Goal: Information Seeking & Learning: Learn about a topic

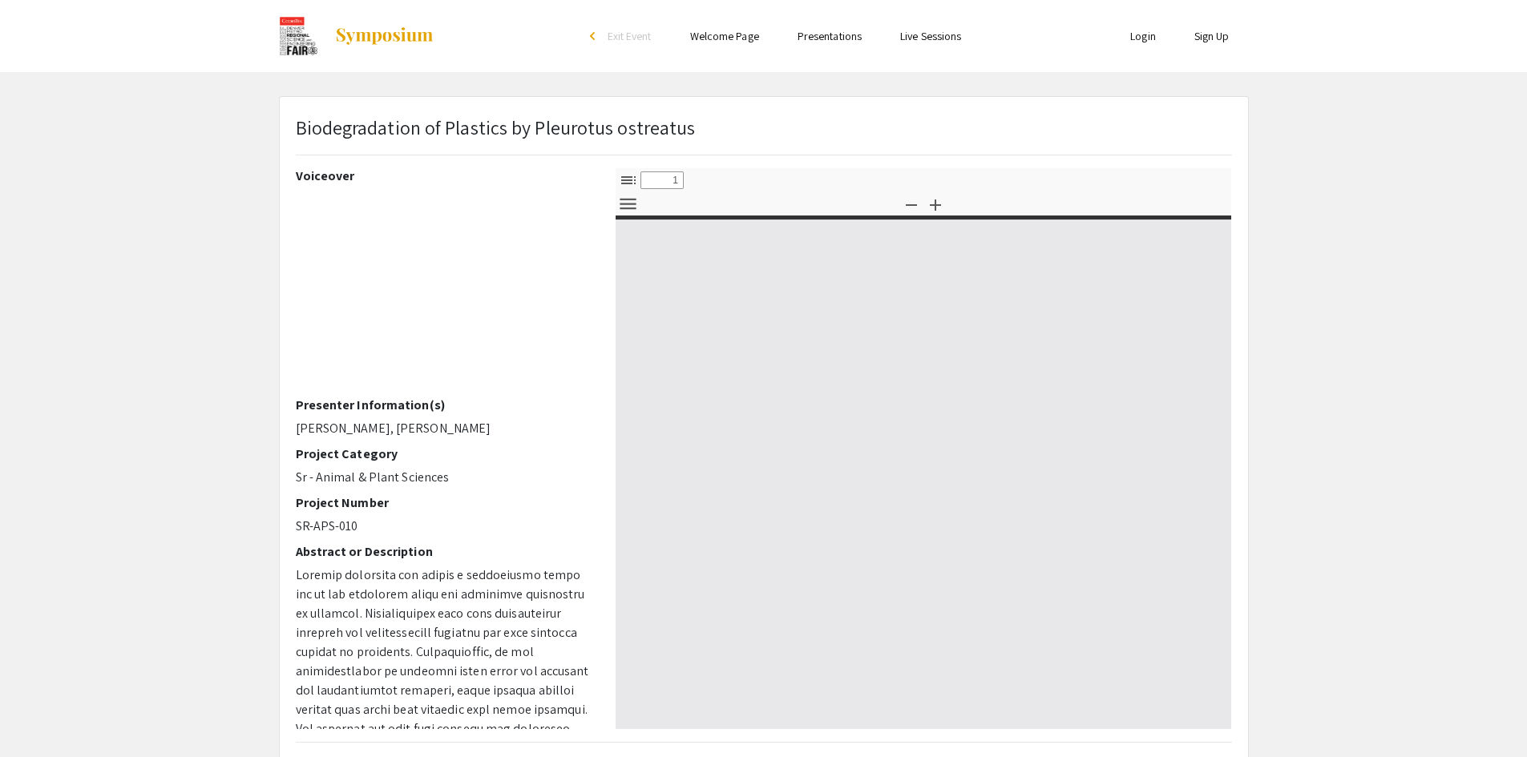
select select "custom"
type input "0"
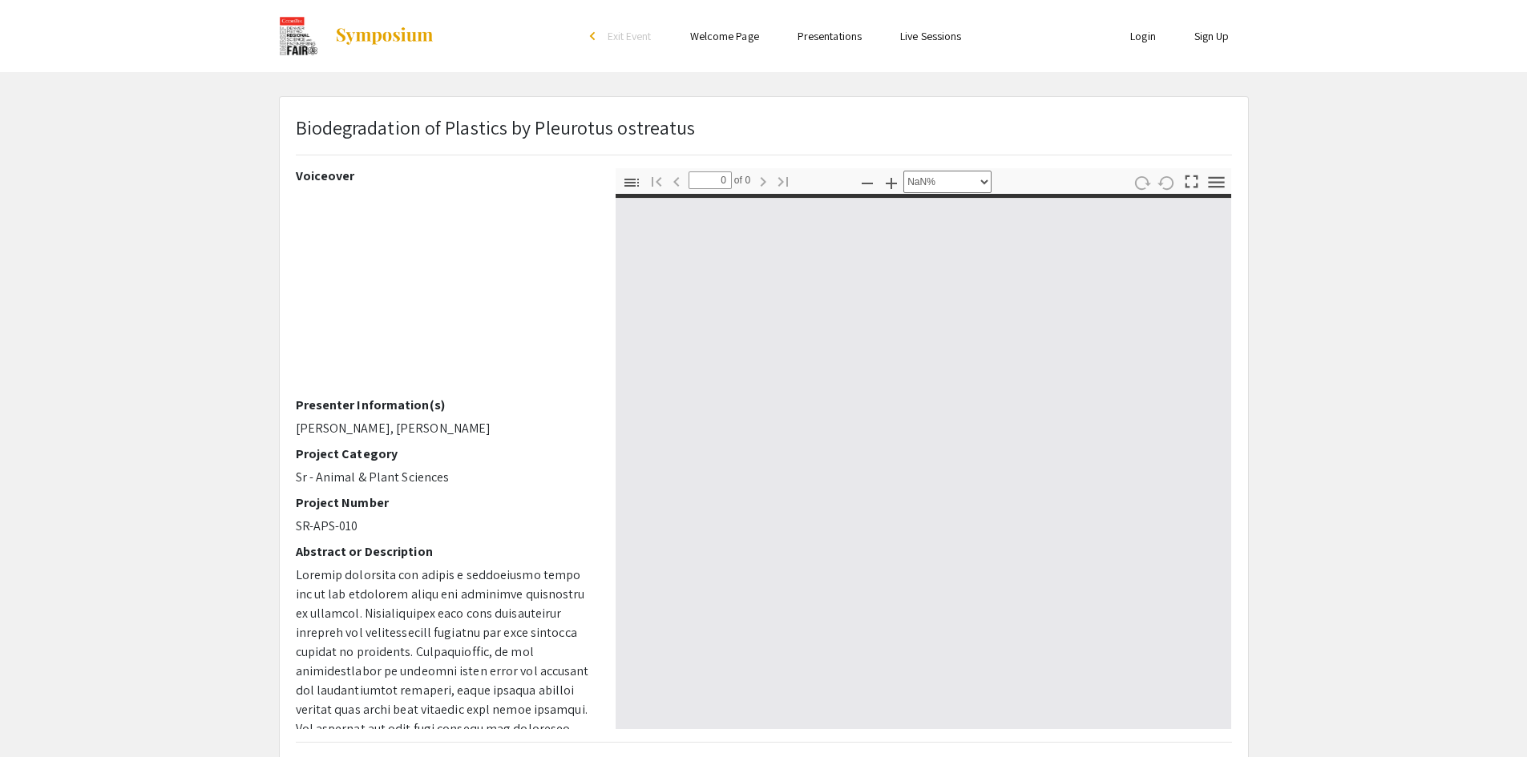
select select "auto"
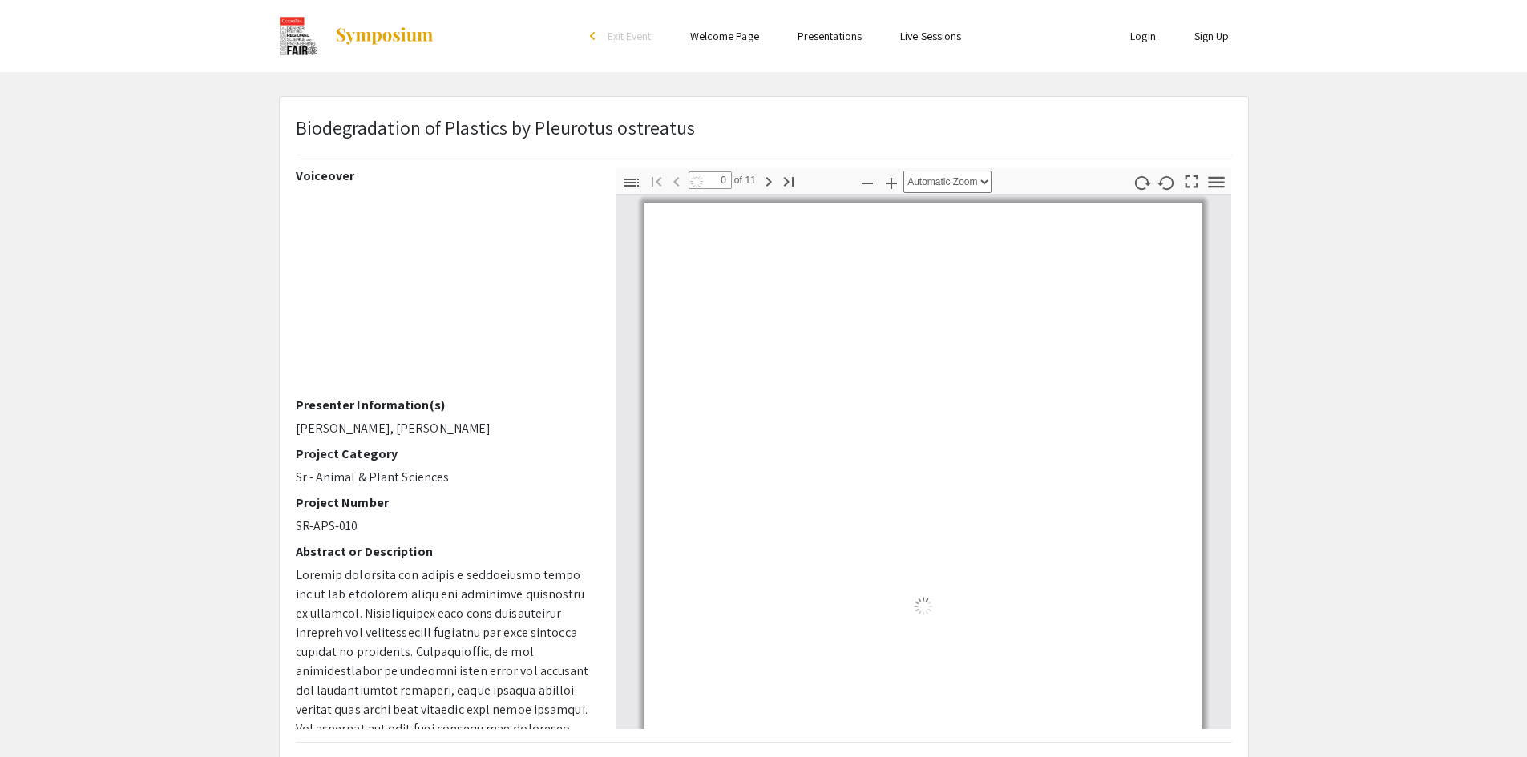
type input "1"
select select "auto"
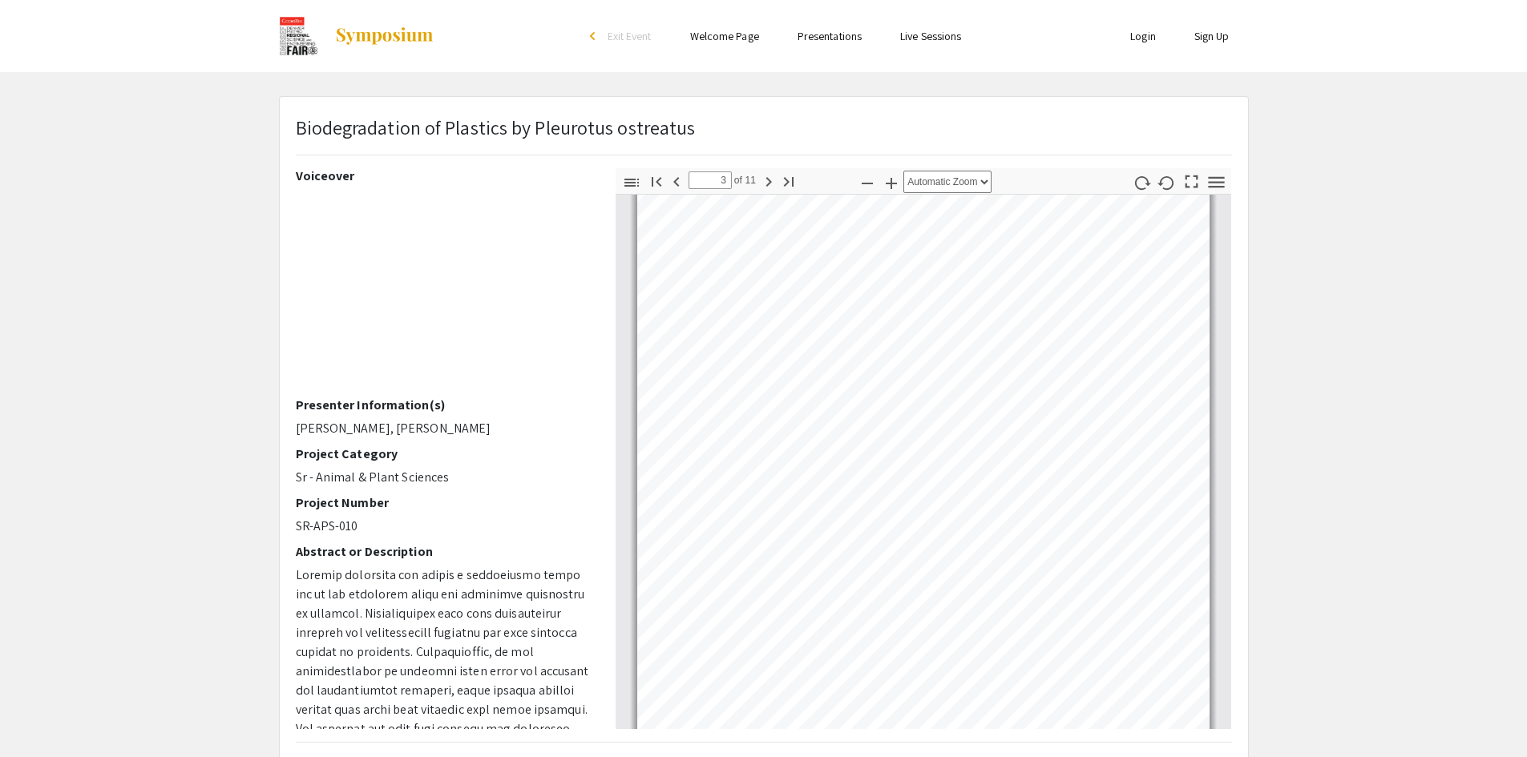
scroll to position [2003, 0]
type input "5"
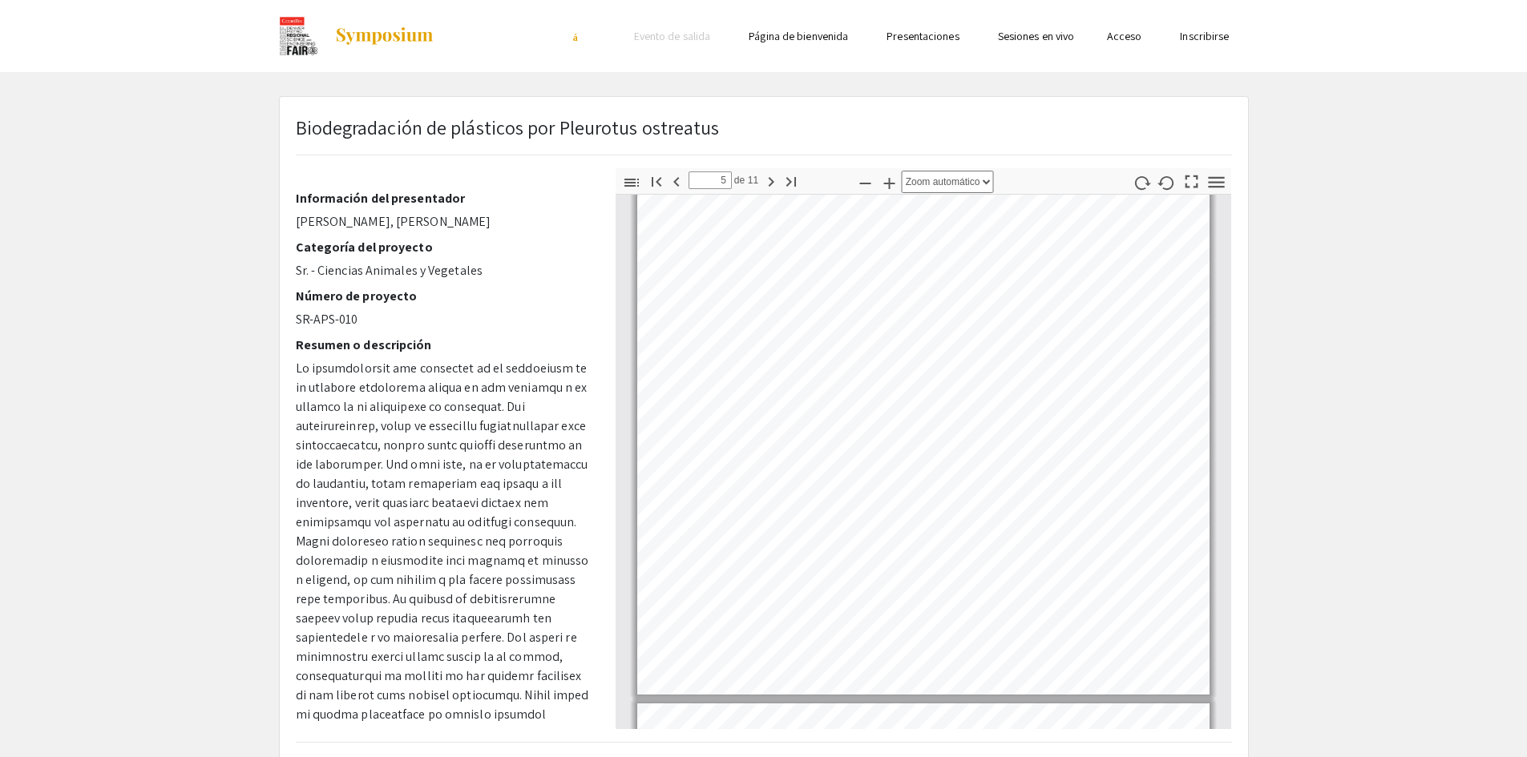
scroll to position [160, 0]
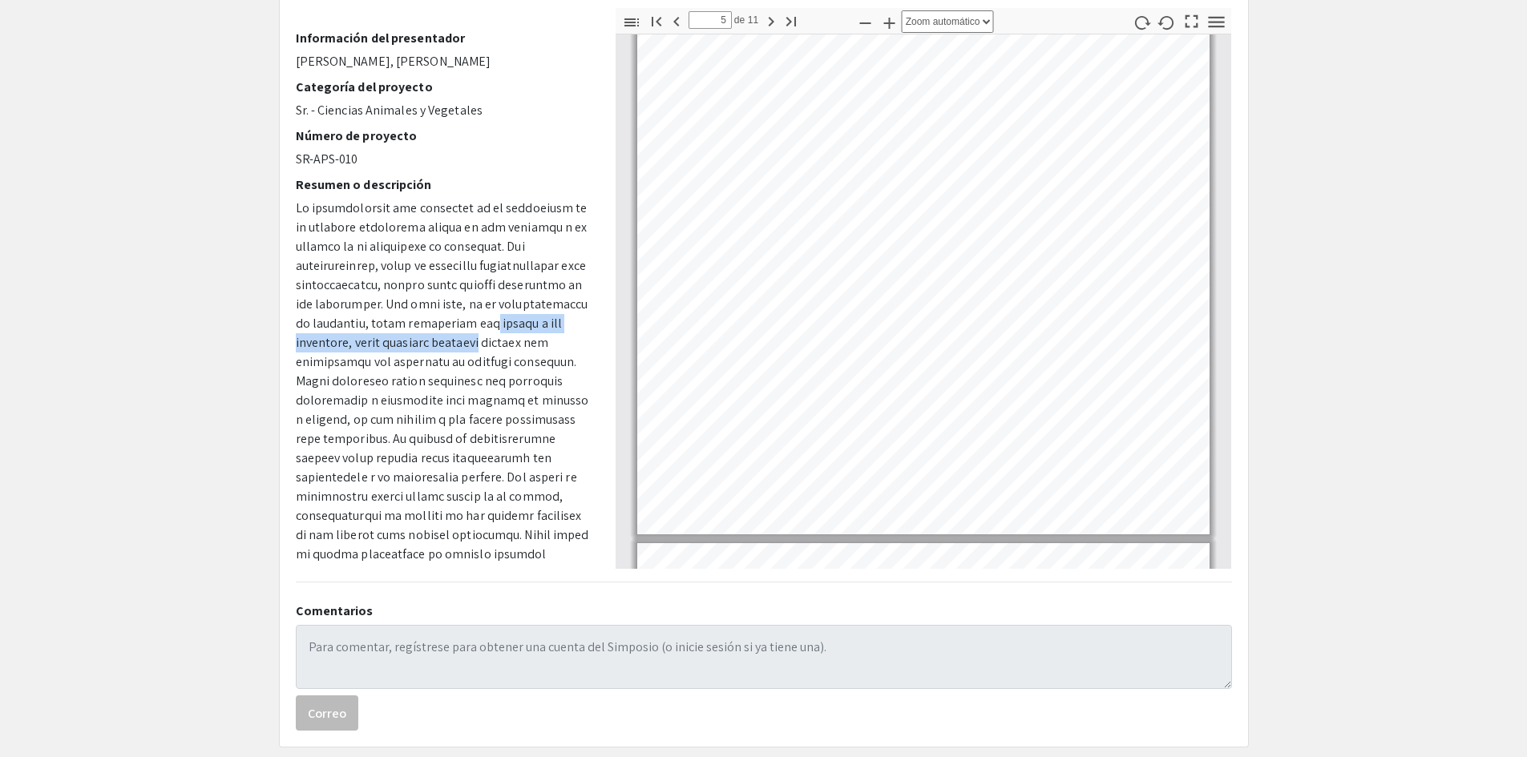
drag, startPoint x: 593, startPoint y: 317, endPoint x: 585, endPoint y: 346, distance: 29.9
click at [585, 346] on div "Voz en off Información del presentador [PERSON_NAME], [PERSON_NAME] Categoría d…" at bounding box center [444, 288] width 320 height 561
click at [565, 346] on p "P. ostreatus , los plásticos seleccionados suelen acabar en vertederos debido a…" at bounding box center [444, 593] width 296 height 788
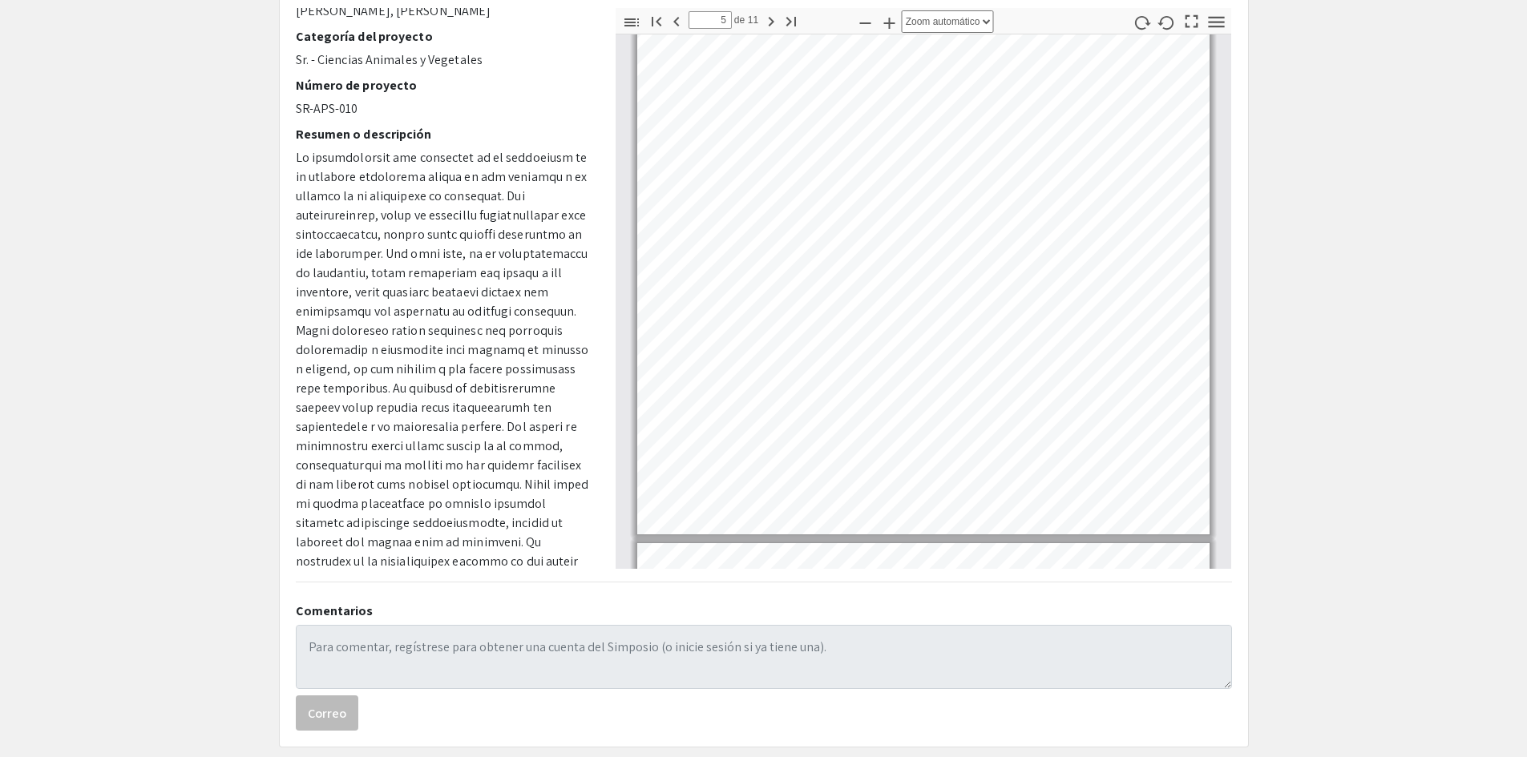
scroll to position [289, 0]
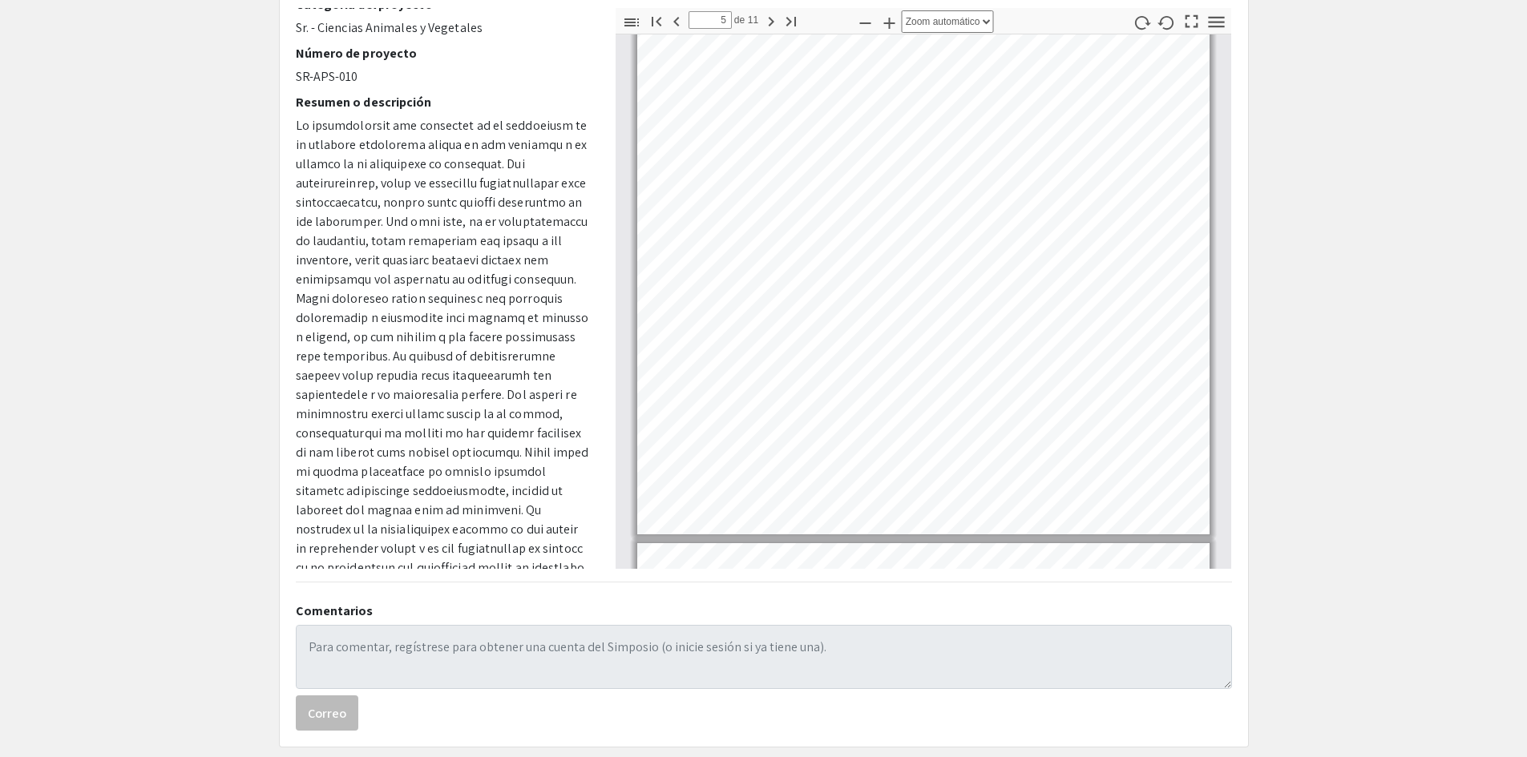
click at [591, 265] on div "Voz en off Información del presentador [PERSON_NAME], [PERSON_NAME] Categoría d…" at bounding box center [444, 288] width 320 height 561
drag, startPoint x: 591, startPoint y: 265, endPoint x: 587, endPoint y: 288, distance: 23.6
click at [587, 288] on div "Voz en off Información del presentador [PERSON_NAME], [PERSON_NAME] Categoría d…" at bounding box center [444, 288] width 320 height 561
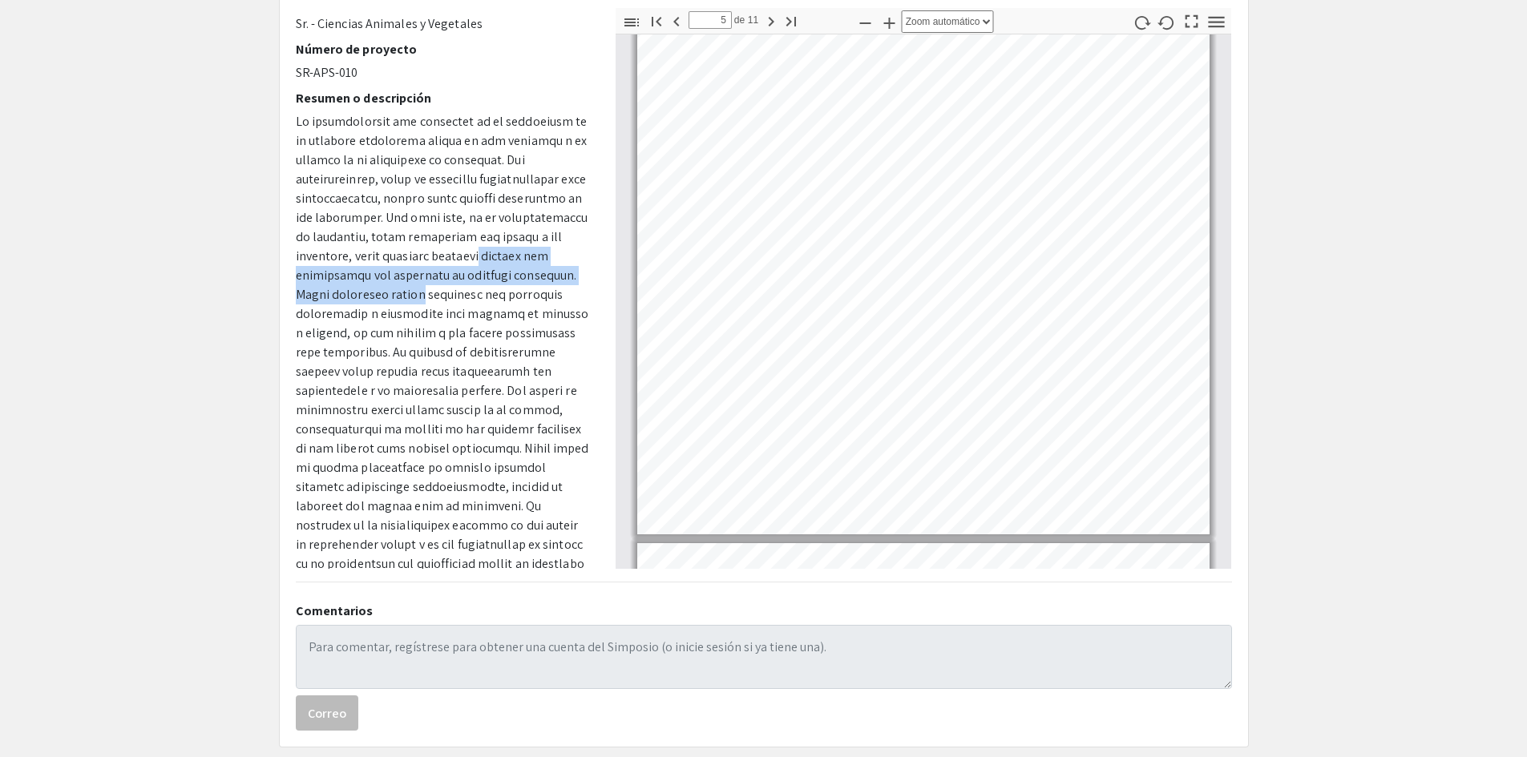
click at [579, 300] on p "P. ostreatus , los plásticos seleccionados suelen acabar en vertederos debido a…" at bounding box center [444, 506] width 296 height 788
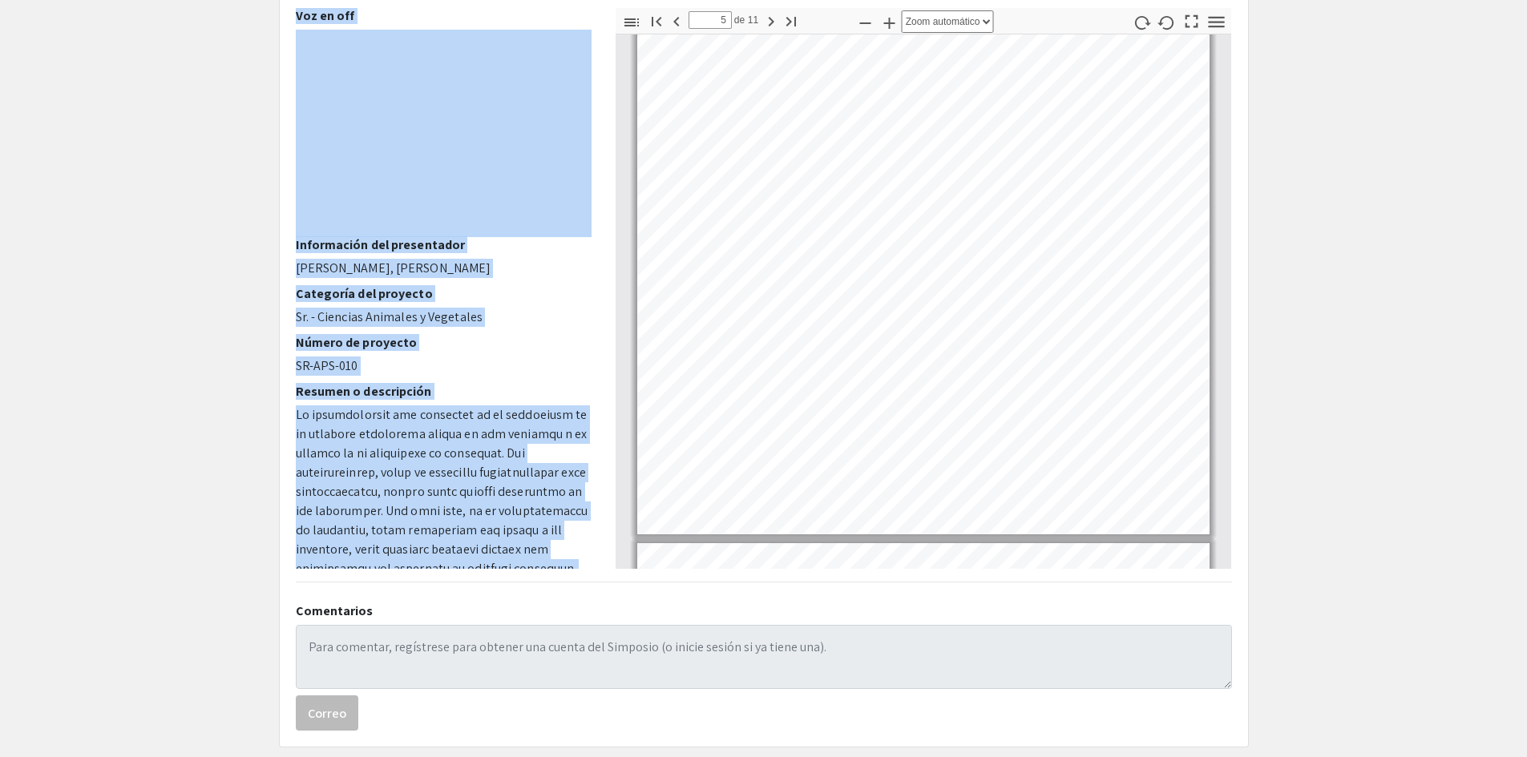
scroll to position [119, 0]
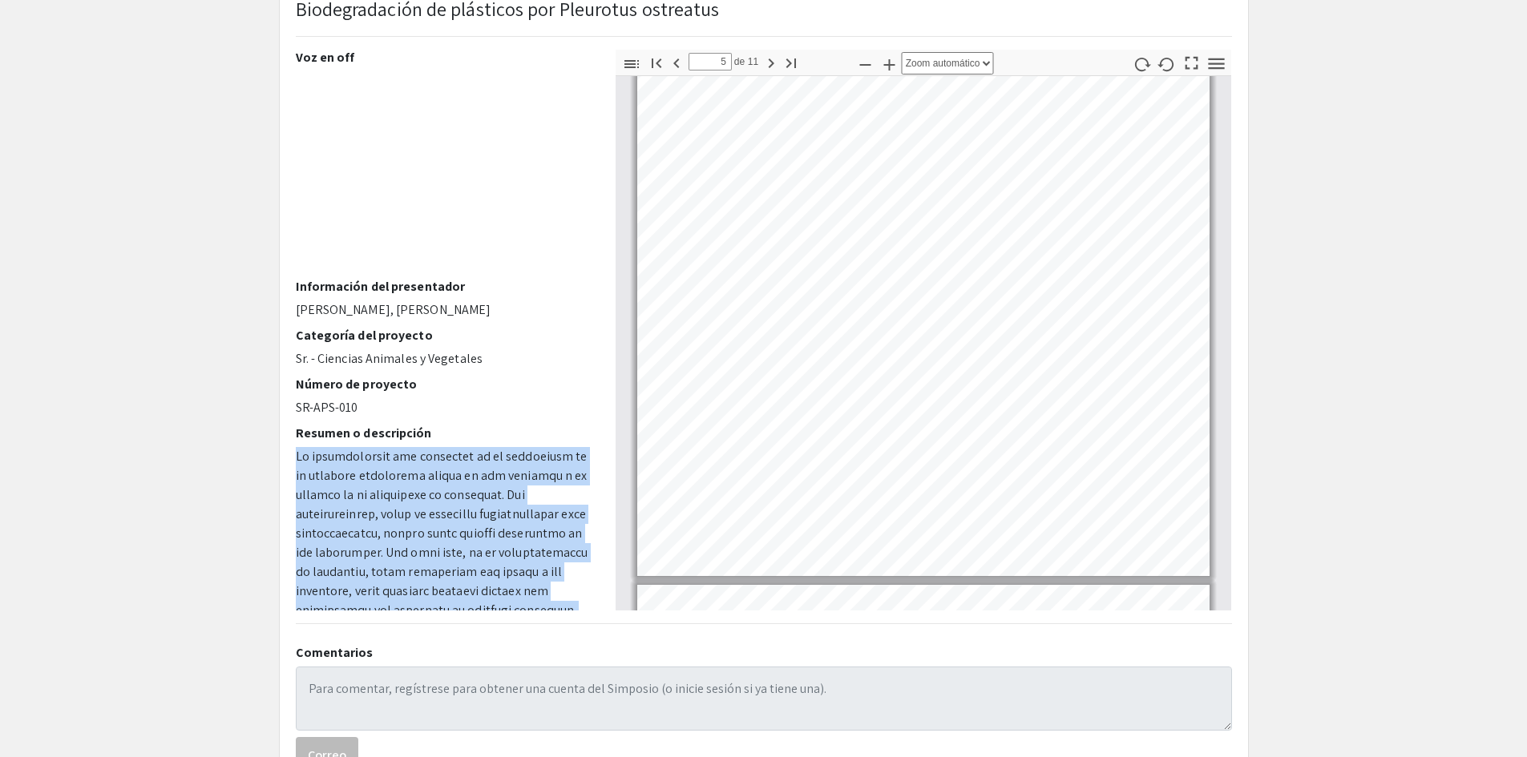
drag, startPoint x: 514, startPoint y: 337, endPoint x: 292, endPoint y: 455, distance: 251.3
click at [292, 455] on div "Voz en off Información del presentador [PERSON_NAME], [PERSON_NAME] Categoría d…" at bounding box center [444, 330] width 320 height 561
copy p "Lo ipsumdolorsit ame consectet ad el seddoeiusm te in utlabore etdolorema aliqu…"
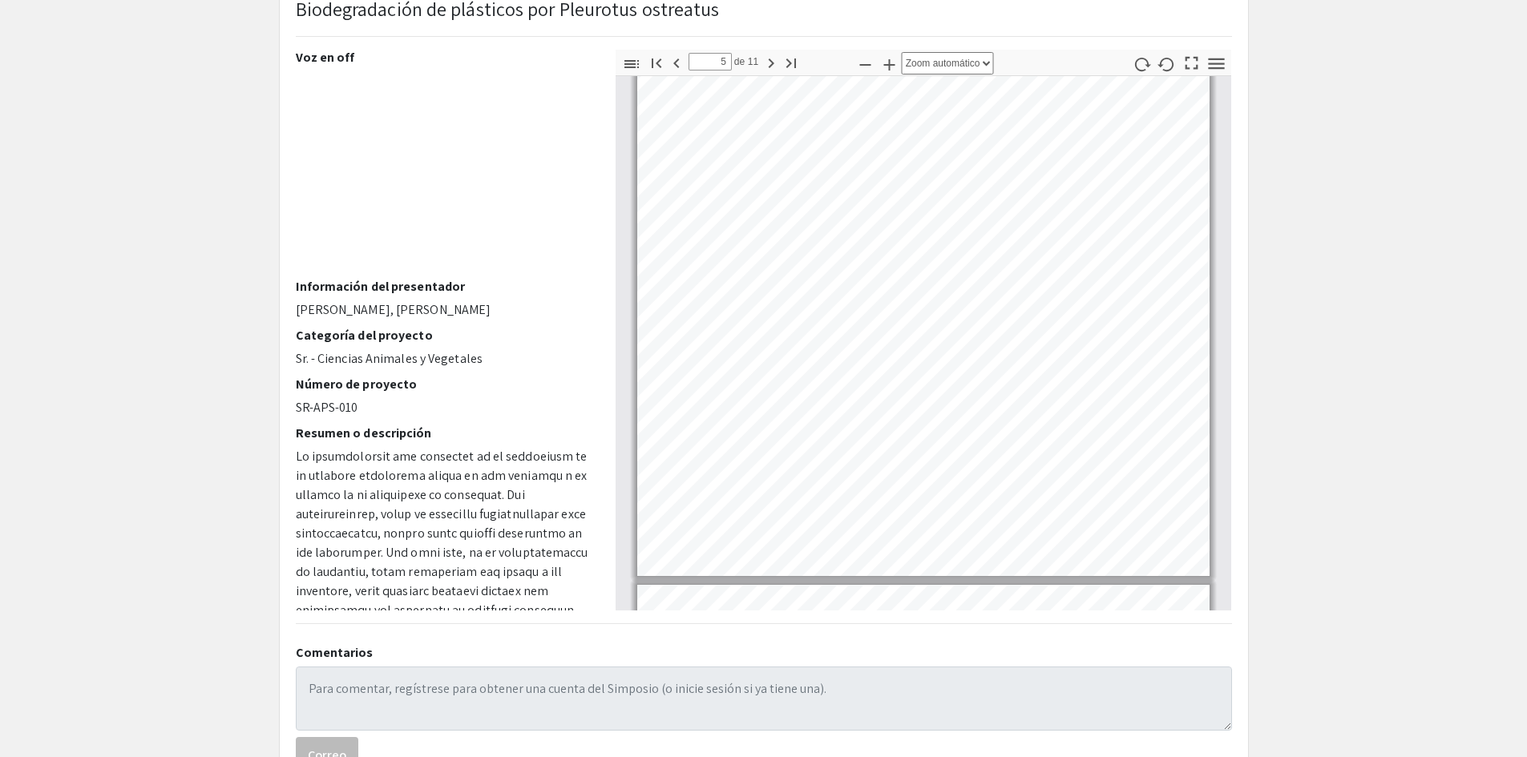
click at [1526, 197] on app-presentation "Biodegradación de plásticos por Pleurotus ostreatus Voz en off Información del …" at bounding box center [763, 384] width 1527 height 812
